Goal: Information Seeking & Learning: Check status

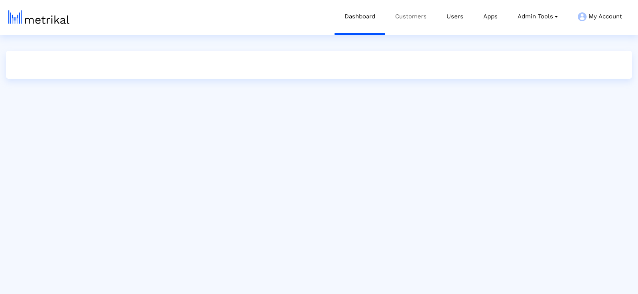
click at [405, 20] on link "Customers" at bounding box center [410, 16] width 51 height 33
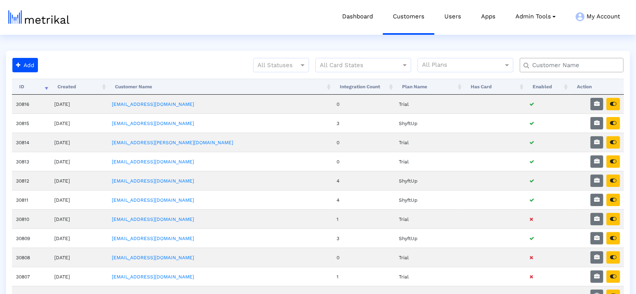
click at [585, 62] on input "text" at bounding box center [573, 65] width 94 height 8
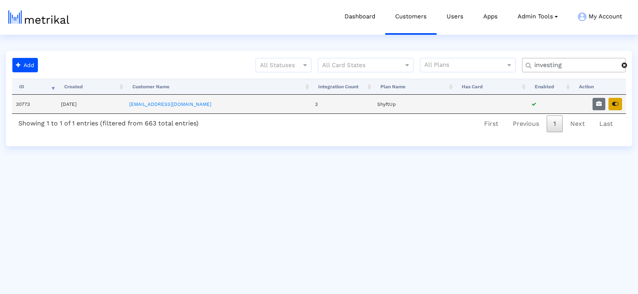
type input "investing"
click at [619, 100] on button "button" at bounding box center [616, 104] width 14 height 12
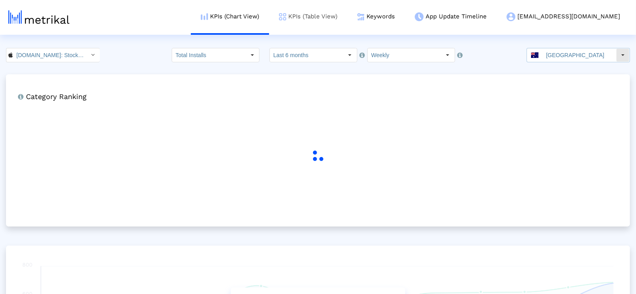
click at [340, 8] on link "KPIs (Table View)" at bounding box center [308, 16] width 78 height 33
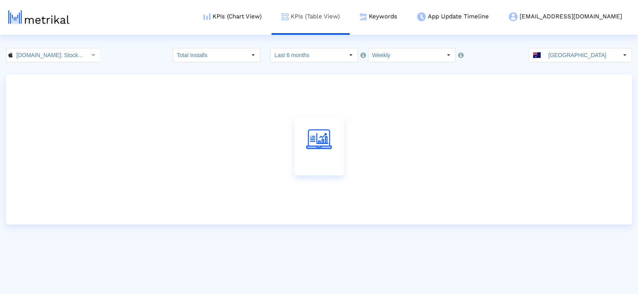
click at [350, 23] on link "KPIs (Table View)" at bounding box center [311, 16] width 78 height 33
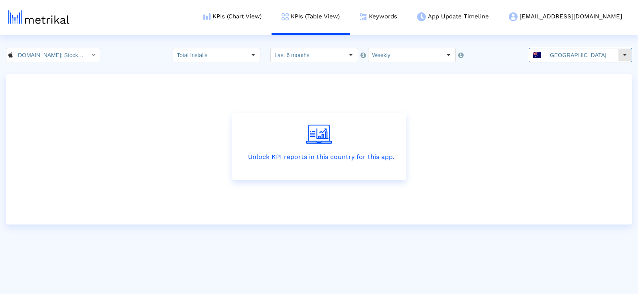
click at [568, 61] on input "[GEOGRAPHIC_DATA]" at bounding box center [581, 55] width 73 height 14
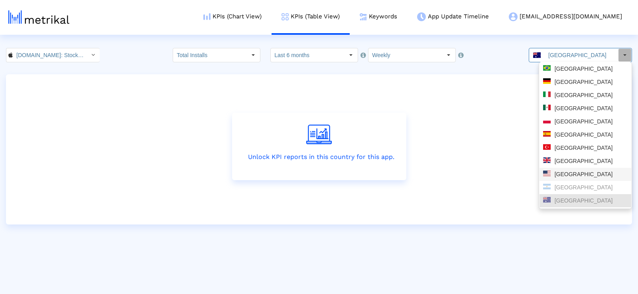
click at [579, 175] on div "[GEOGRAPHIC_DATA]" at bounding box center [585, 174] width 85 height 8
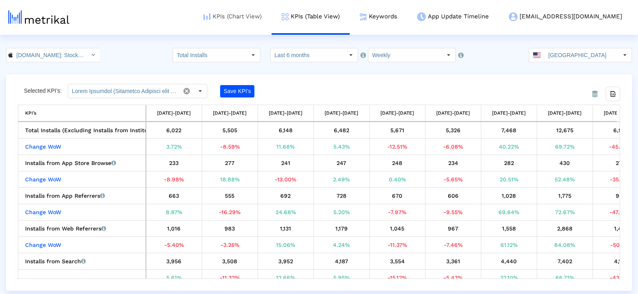
click at [258, 14] on link "KPIs (Chart View)" at bounding box center [232, 16] width 78 height 33
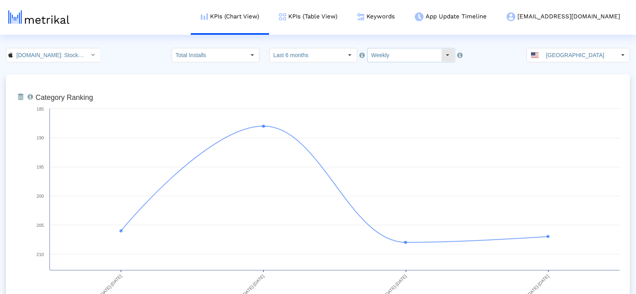
click at [392, 48] on input "Weekly" at bounding box center [403, 55] width 73 height 14
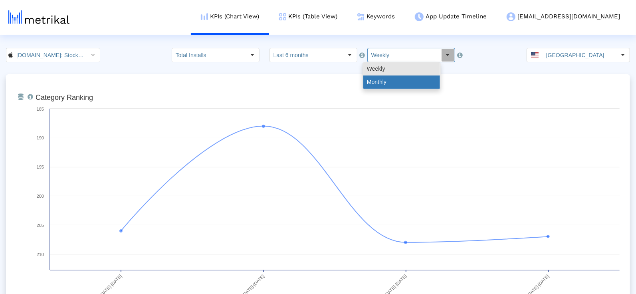
click at [390, 80] on div "Monthly" at bounding box center [401, 81] width 77 height 13
type input "Monthly"
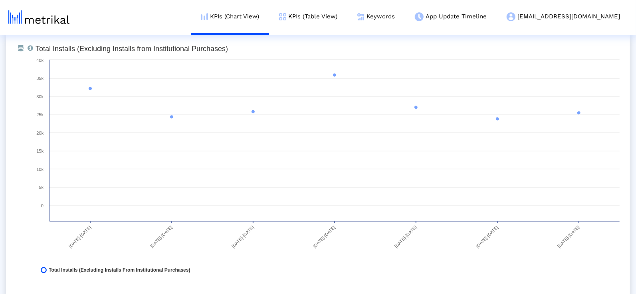
scroll to position [629, 0]
